Goal: Find specific page/section: Find specific page/section

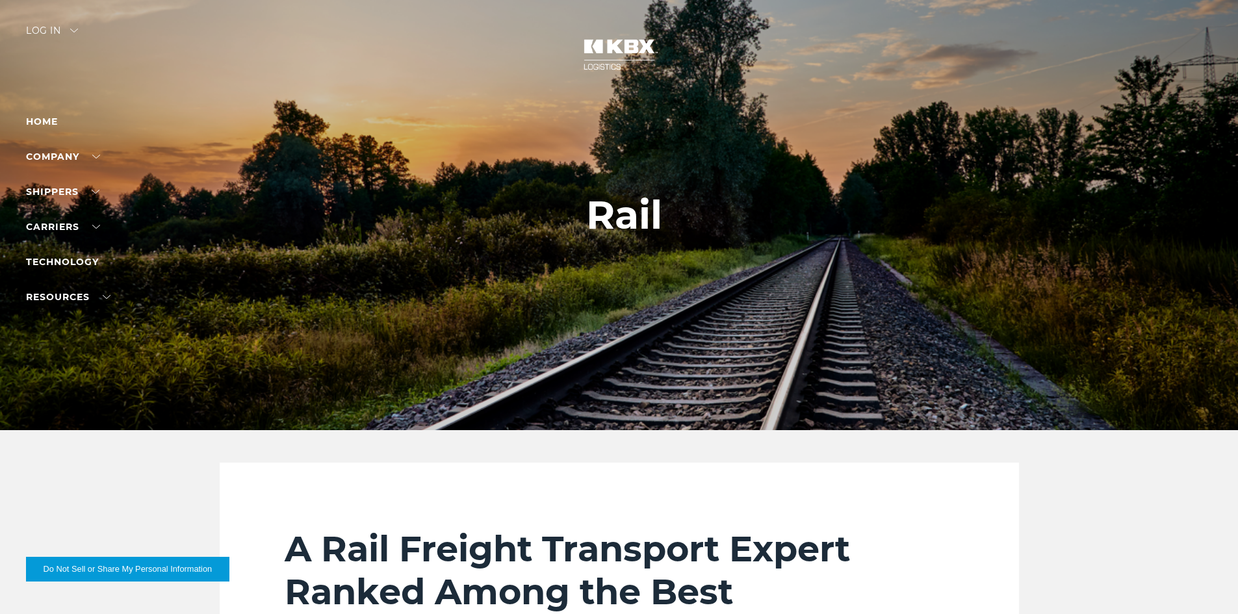
click at [70, 27] on div "Log in" at bounding box center [52, 35] width 52 height 19
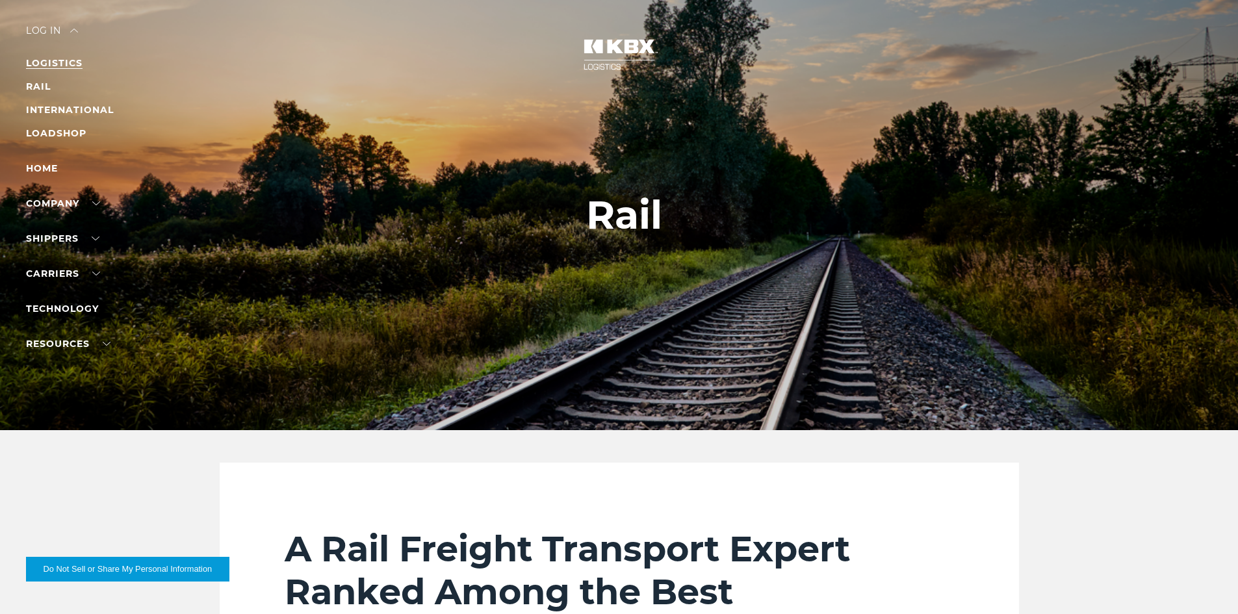
click at [46, 64] on link "LOGISTICS" at bounding box center [54, 63] width 57 height 12
click at [33, 79] on li "RAIL" at bounding box center [82, 87] width 113 height 16
click at [34, 85] on link "RAIL" at bounding box center [38, 87] width 25 height 12
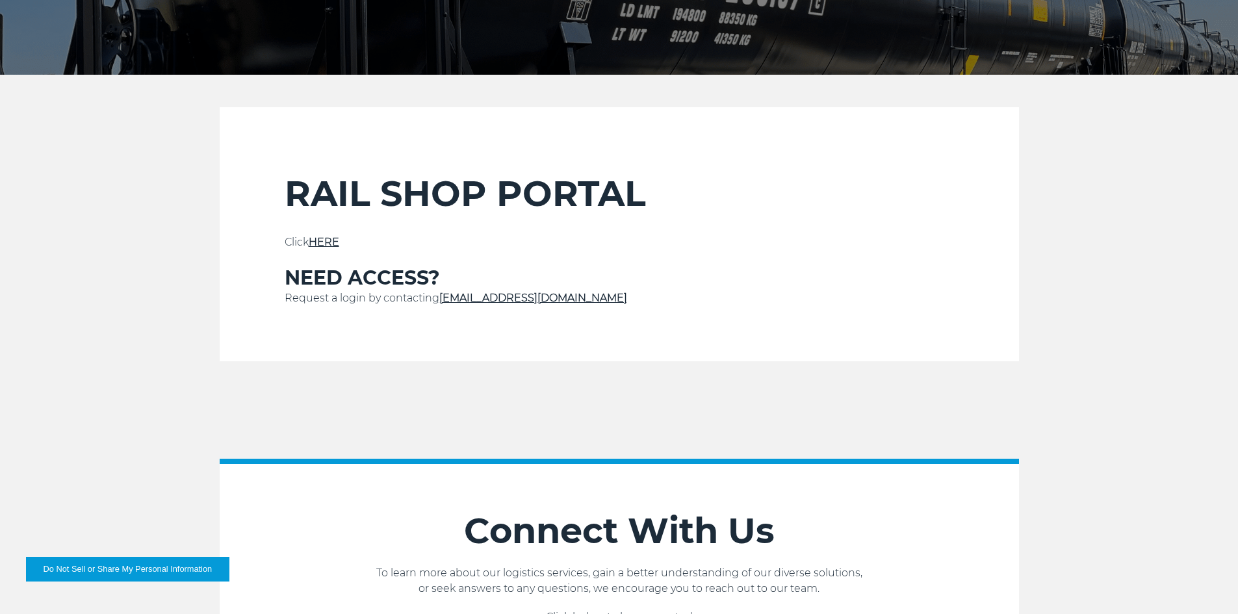
scroll to position [390, 0]
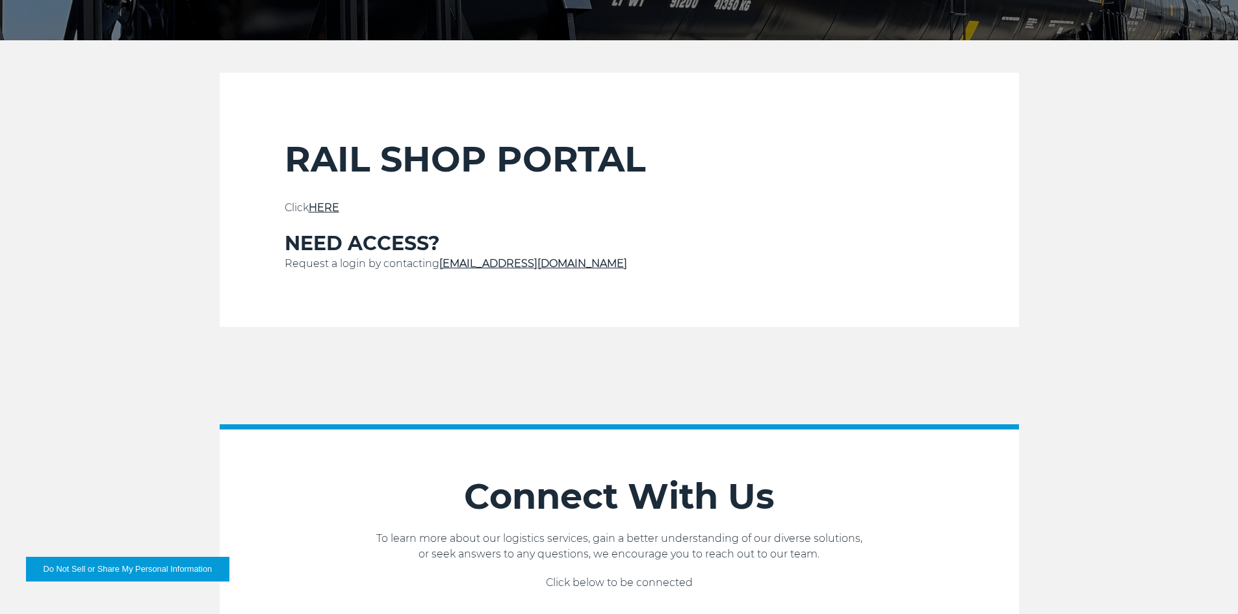
click at [319, 207] on link "HERE" at bounding box center [324, 207] width 31 height 12
